Goal: Find specific page/section: Find specific page/section

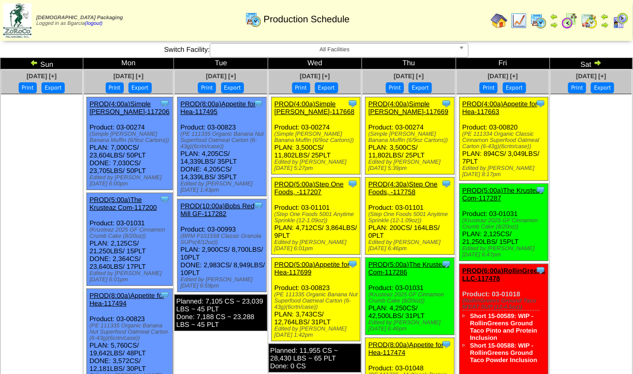
click at [387, 211] on div "(Step One Foods 5001 Anytime Sprinkle (12-1.09oz))" at bounding box center [410, 217] width 85 height 12
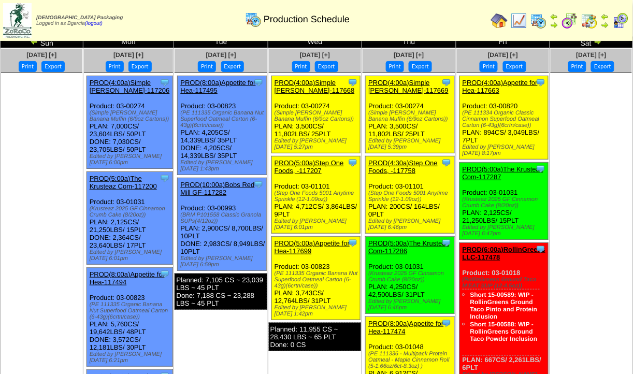
scroll to position [14, 0]
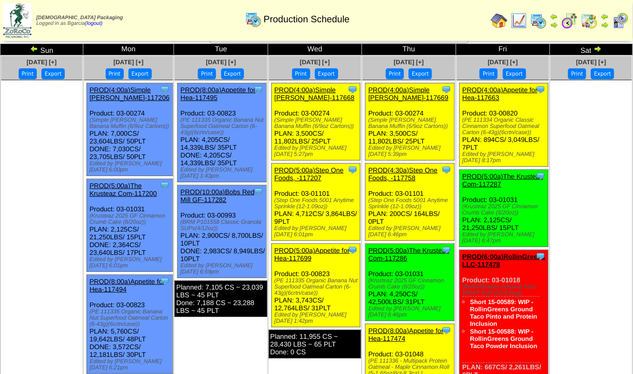
click at [520, 24] on img at bounding box center [519, 20] width 17 height 17
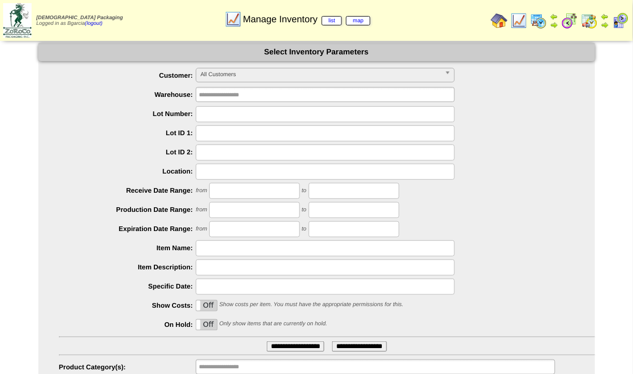
click at [496, 25] on img at bounding box center [499, 20] width 17 height 17
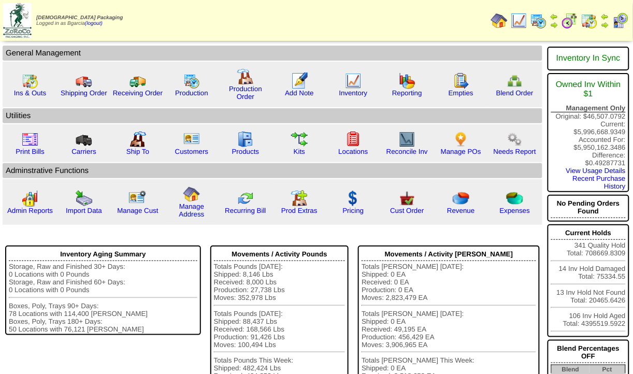
click at [523, 21] on img at bounding box center [519, 20] width 17 height 17
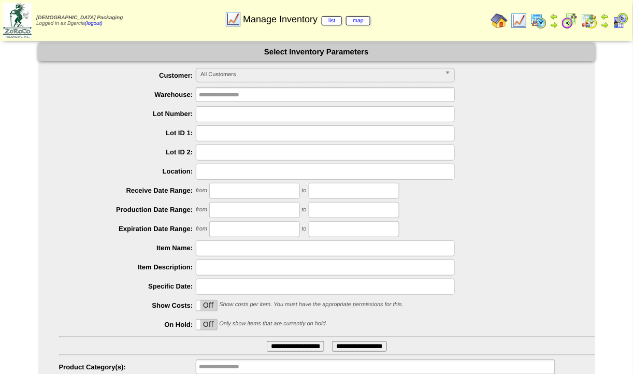
click at [495, 24] on img at bounding box center [499, 20] width 17 height 17
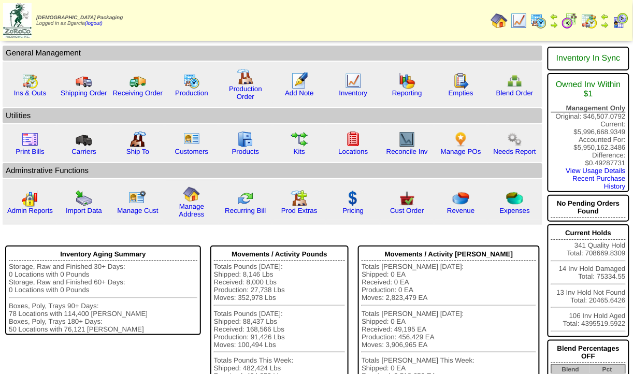
click at [568, 22] on img at bounding box center [570, 20] width 17 height 17
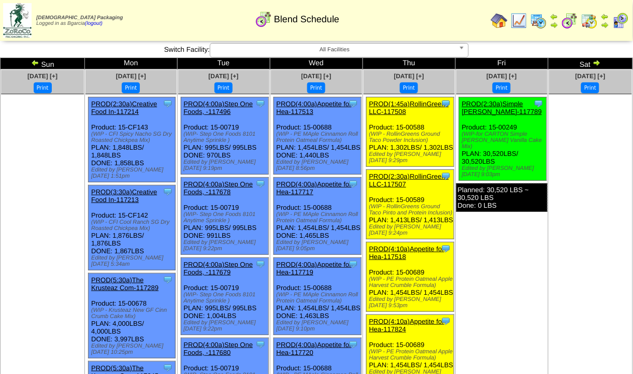
click at [499, 151] on div "Clone Item PROD(2:30a)Simple [PERSON_NAME]-117789 Simple [PERSON_NAME] Schedule…" at bounding box center [503, 138] width 88 height 83
click at [513, 241] on ul "Clone Item PROD(2:30a)Simple [PERSON_NAME]-117789 Simple [PERSON_NAME] Schedule…" at bounding box center [501, 174] width 91 height 155
